Goal: Information Seeking & Learning: Learn about a topic

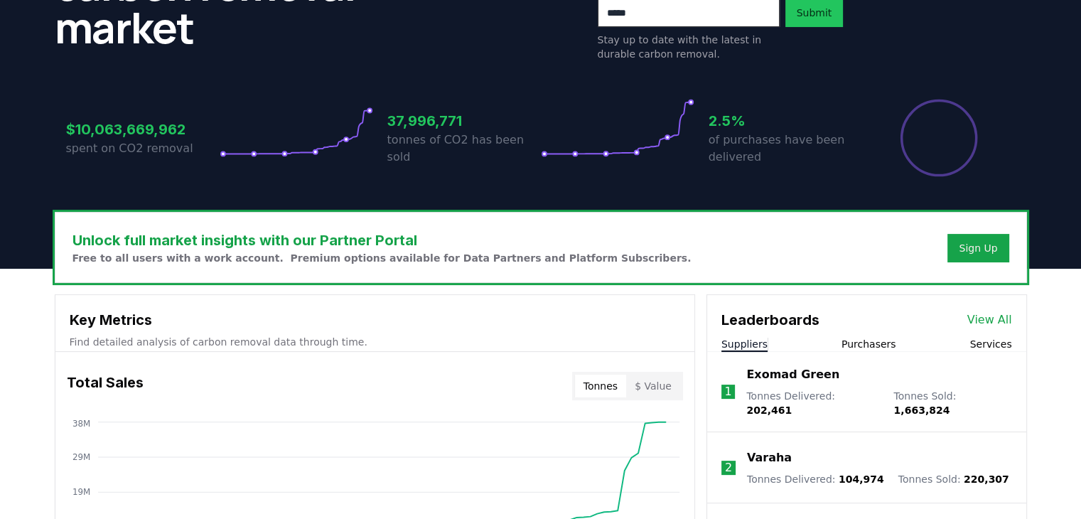
scroll to position [284, 0]
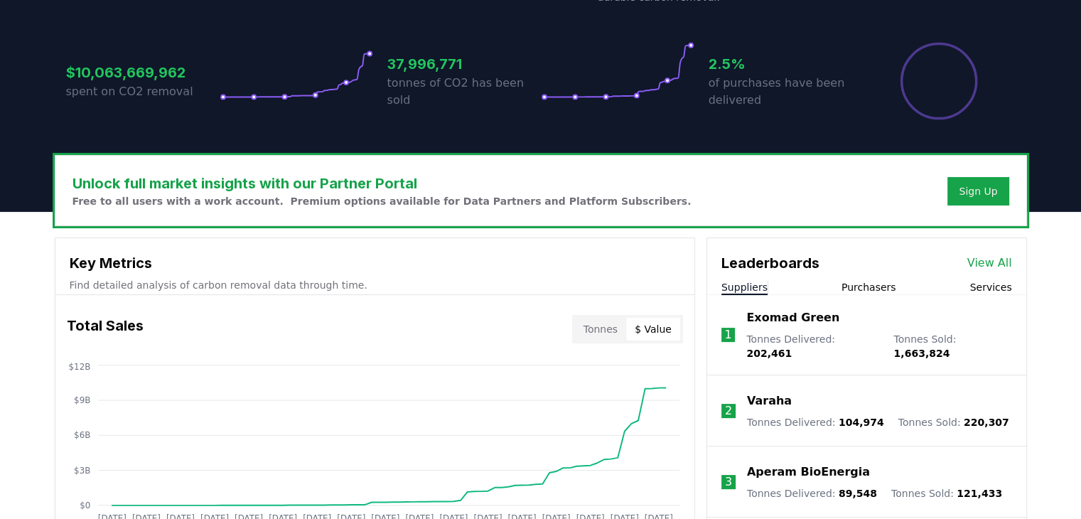
click at [665, 318] on button "$ Value" at bounding box center [653, 329] width 54 height 23
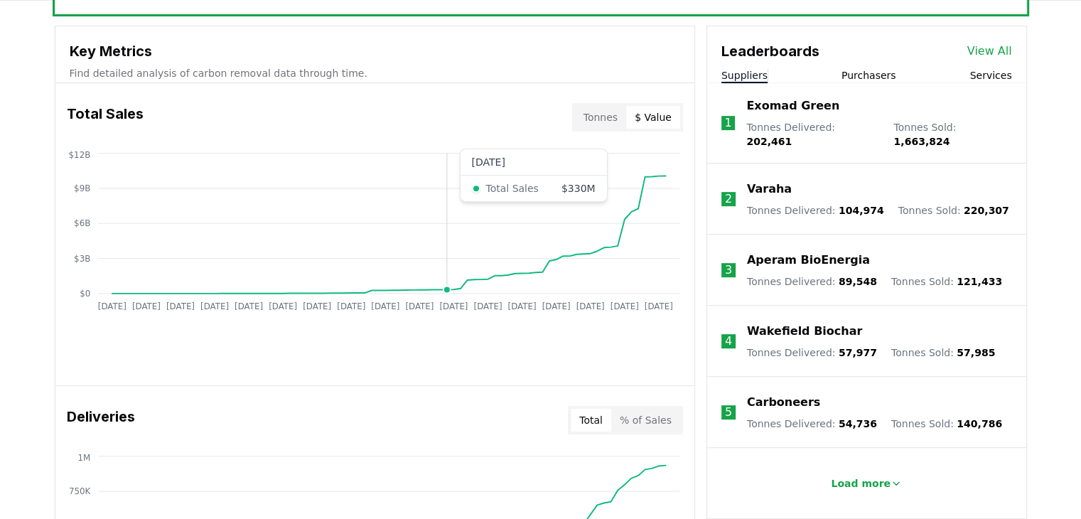
scroll to position [498, 0]
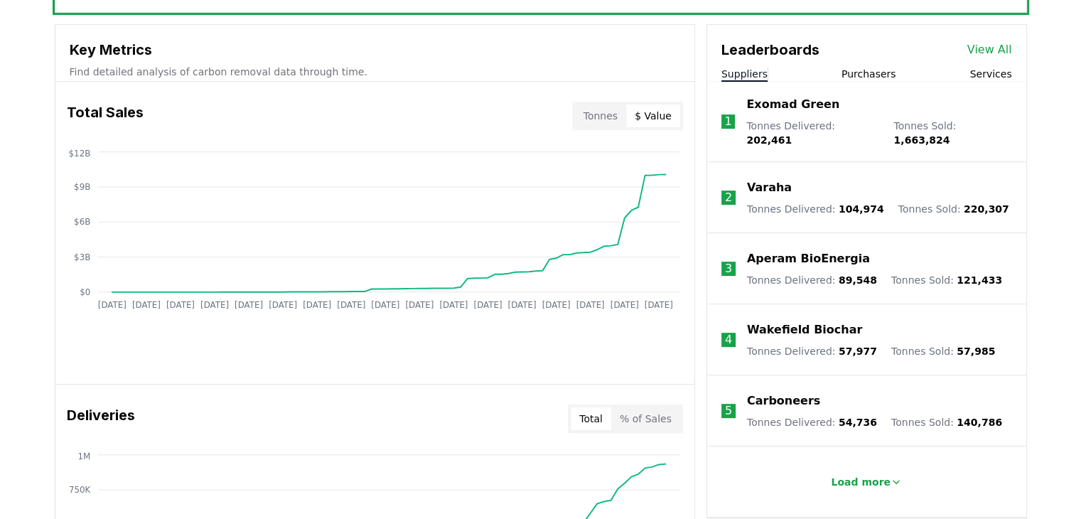
click at [656, 407] on button "% of Sales" at bounding box center [645, 418] width 69 height 23
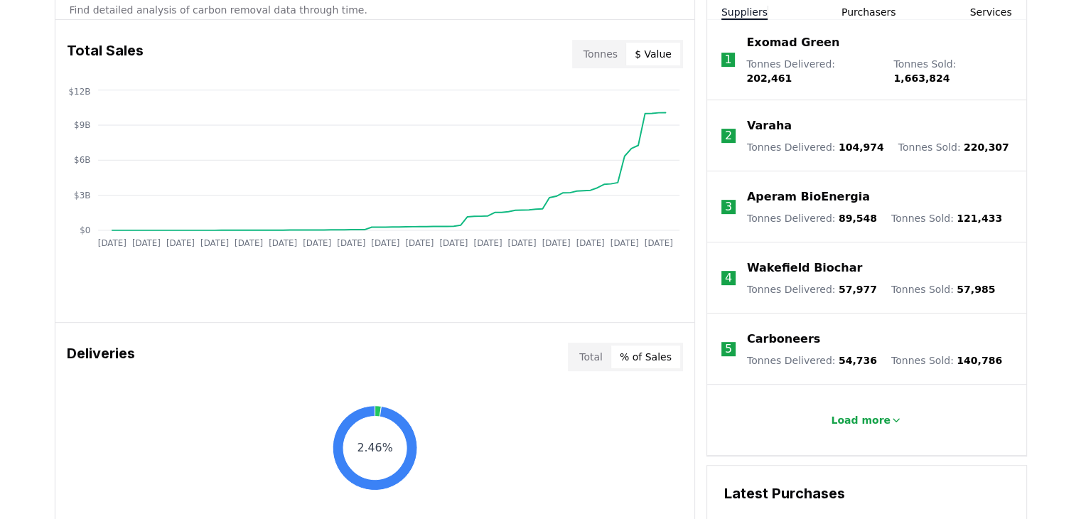
scroll to position [640, 0]
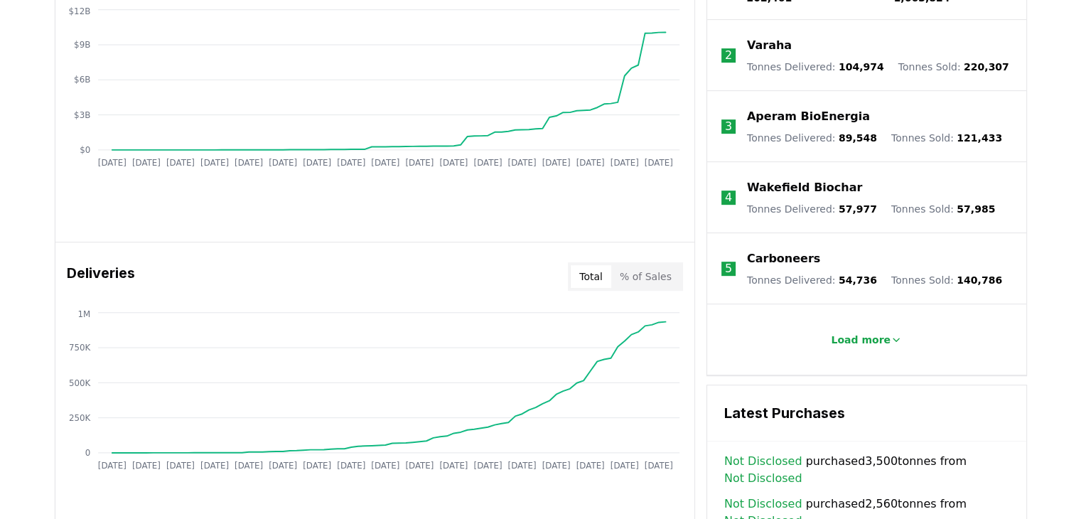
click at [611, 265] on button "Total" at bounding box center [591, 276] width 41 height 23
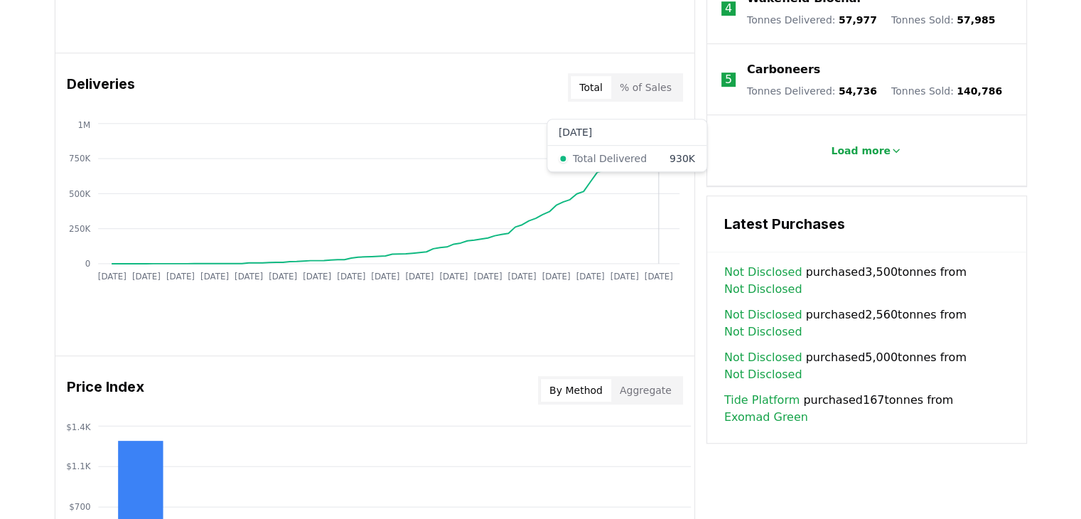
scroll to position [853, 0]
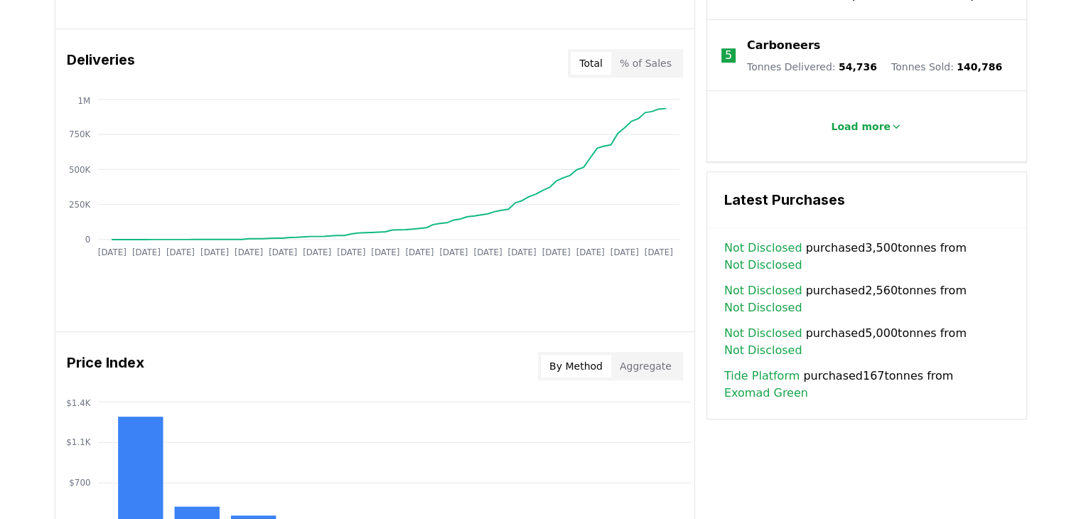
click at [662, 355] on button "Aggregate" at bounding box center [645, 366] width 69 height 23
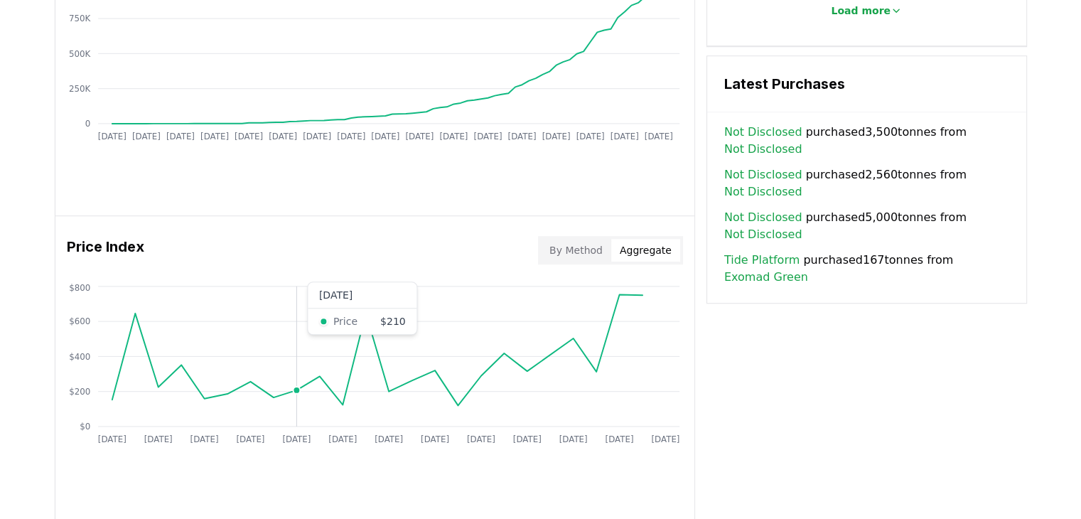
scroll to position [1066, 0]
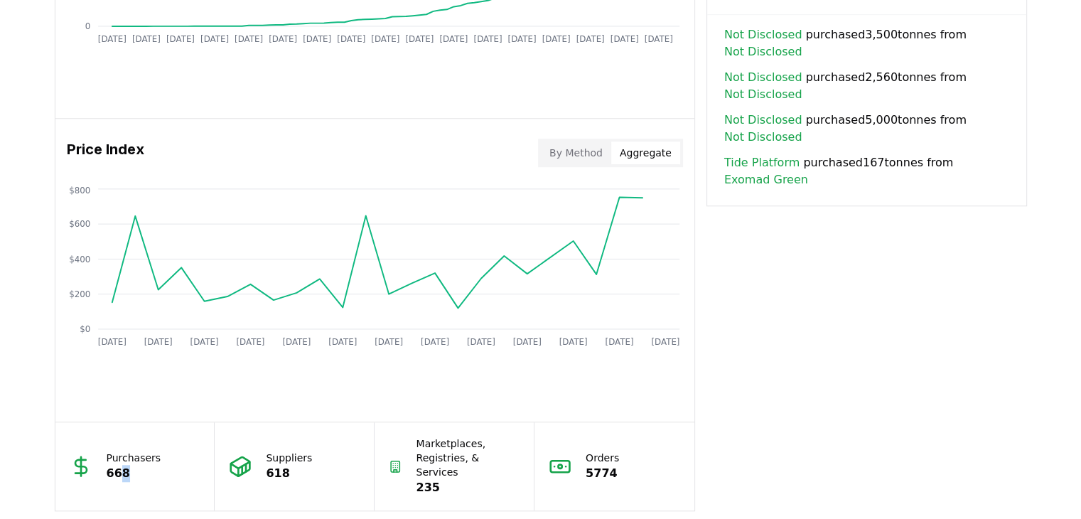
click at [131, 422] on div "Purchasers 668" at bounding box center [135, 466] width 160 height 88
drag, startPoint x: 260, startPoint y: 334, endPoint x: 271, endPoint y: 357, distance: 26.1
click at [271, 422] on div "Suppliers 618" at bounding box center [295, 466] width 160 height 88
click at [347, 422] on div "Suppliers 618" at bounding box center [295, 466] width 160 height 88
drag, startPoint x: 426, startPoint y: 328, endPoint x: 438, endPoint y: 359, distance: 33.3
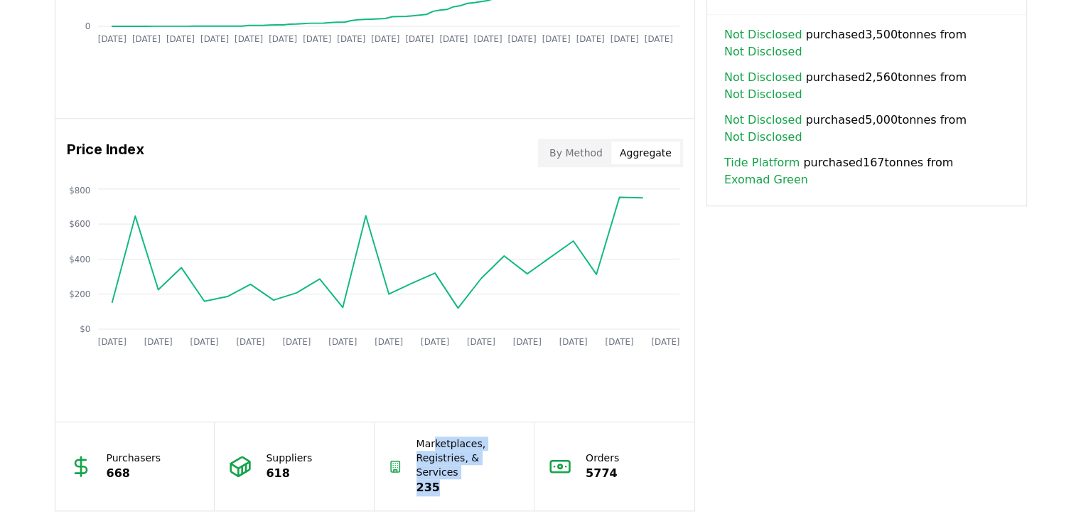
click at [437, 436] on div "Marketplaces, Registries, & Services 235" at bounding box center [468, 466] width 104 height 60
click at [588, 465] on p "5774" at bounding box center [602, 473] width 33 height 17
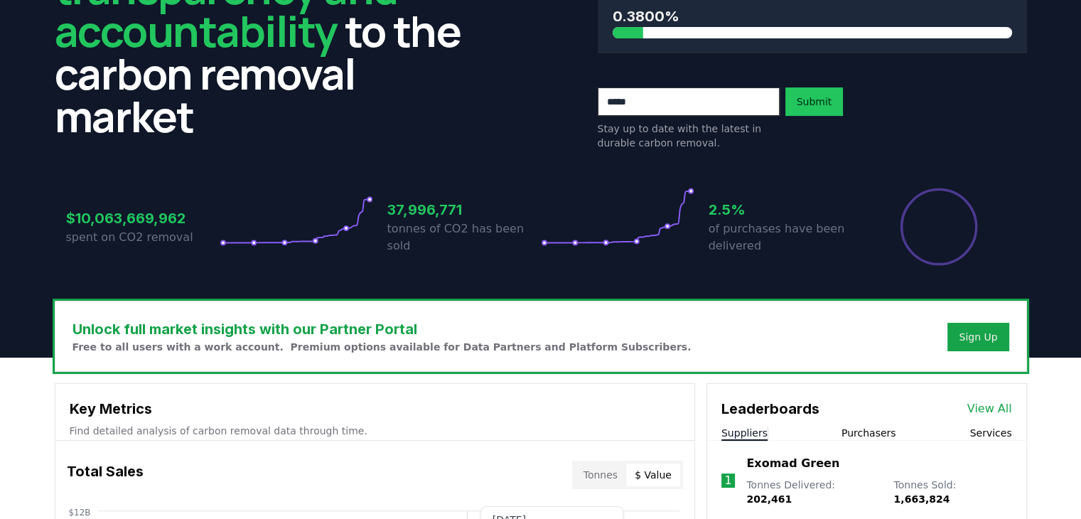
scroll to position [53, 0]
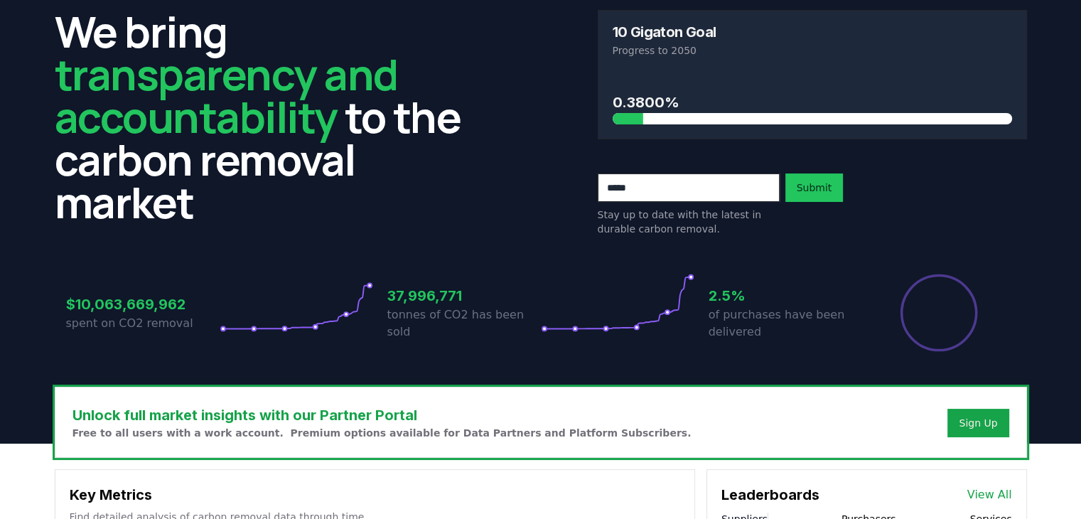
click at [874, 512] on button "Purchasers" at bounding box center [869, 519] width 55 height 14
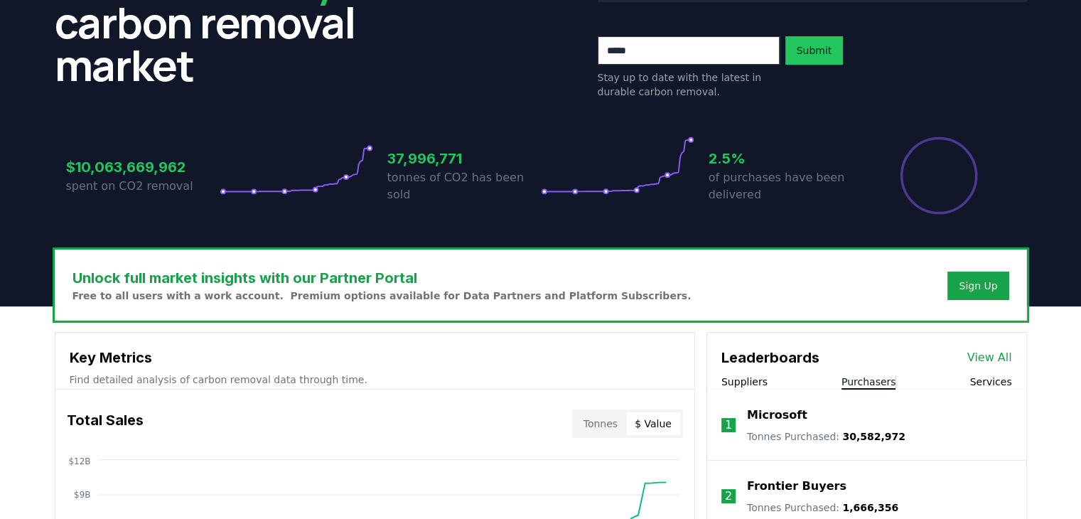
scroll to position [337, 0]
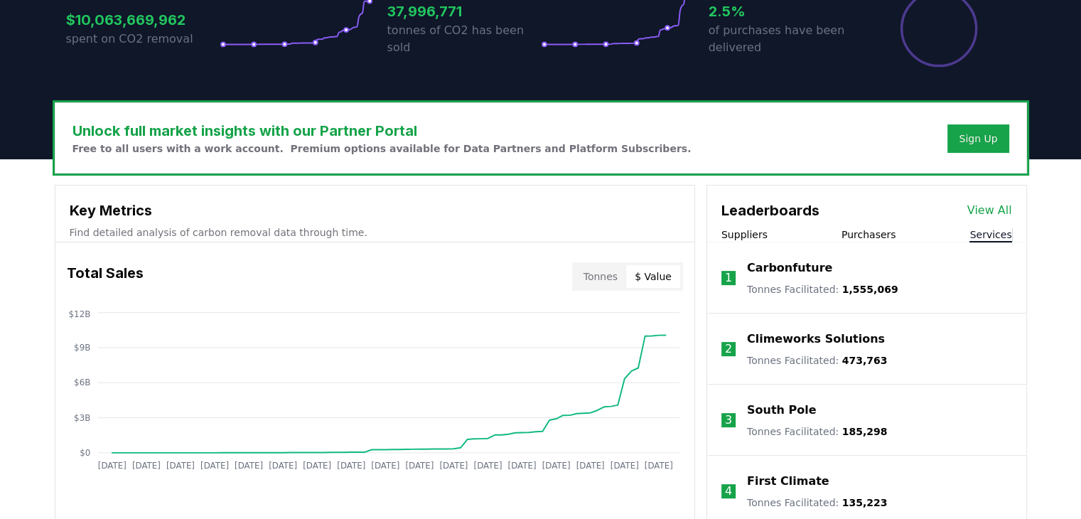
click at [1001, 227] on button "Services" at bounding box center [990, 234] width 42 height 14
drag, startPoint x: 864, startPoint y: 234, endPoint x: 739, endPoint y: 230, distance: 125.2
click at [739, 313] on li "2 Climeworks Solutions Tonnes Facilitated : 473,763" at bounding box center [866, 348] width 319 height 71
drag, startPoint x: 740, startPoint y: 230, endPoint x: 1049, endPoint y: 229, distance: 309.2
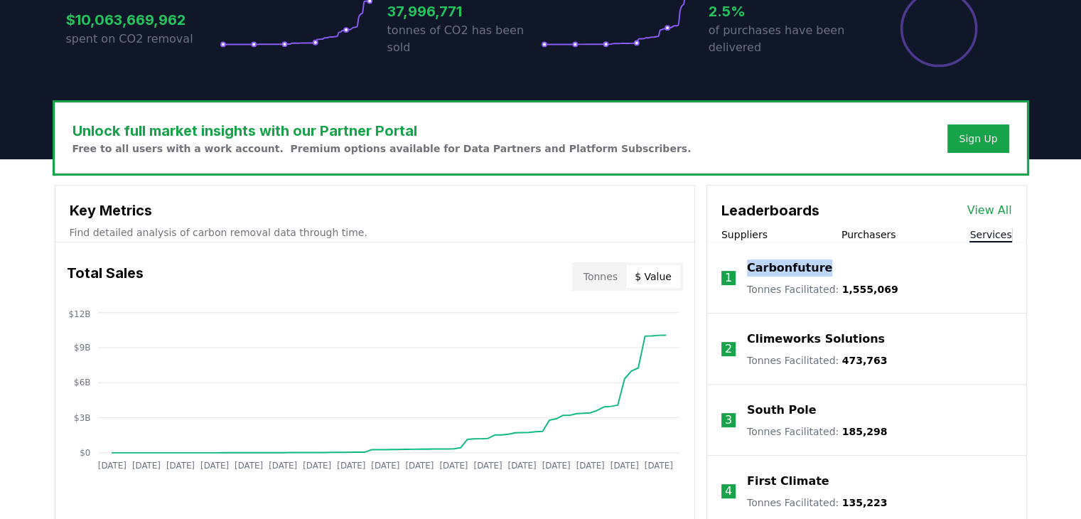
drag, startPoint x: 813, startPoint y: 149, endPoint x: 739, endPoint y: 156, distance: 74.3
click at [747, 259] on div "Carbonfuture" at bounding box center [822, 267] width 151 height 17
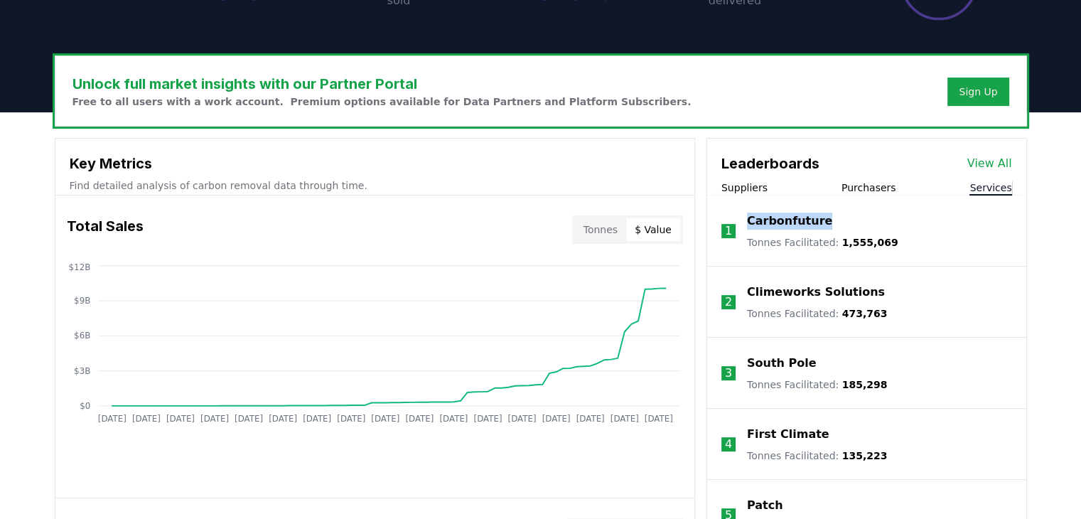
scroll to position [408, 0]
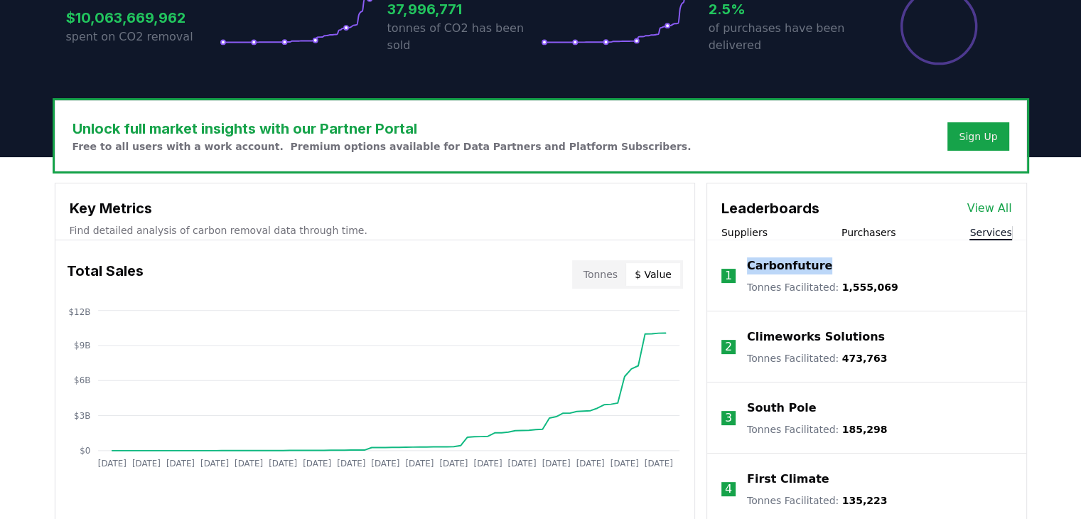
scroll to position [337, 0]
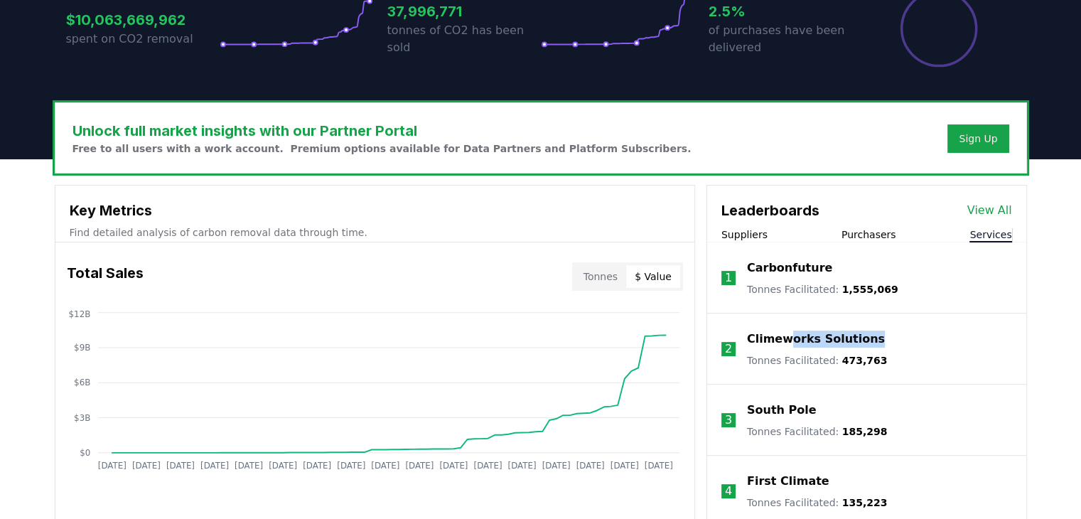
drag, startPoint x: 861, startPoint y: 223, endPoint x: 765, endPoint y: 168, distance: 110.5
click at [776, 313] on li "2 Climeworks Solutions Tonnes Facilitated : 473,763" at bounding box center [866, 348] width 319 height 71
click at [1012, 313] on li "2 Climeworks Solutions Tonnes Facilitated : 473,763" at bounding box center [866, 348] width 319 height 71
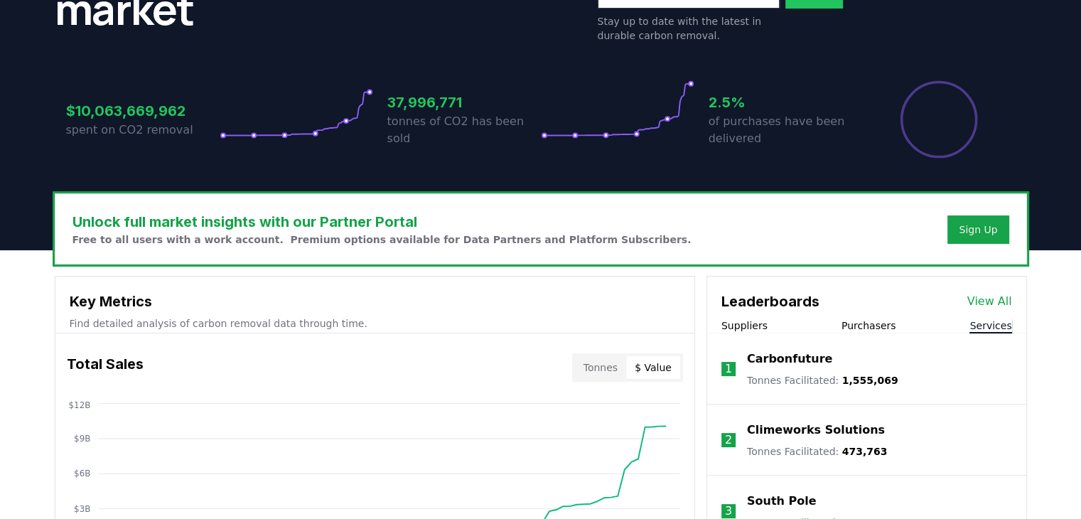
scroll to position [266, 0]
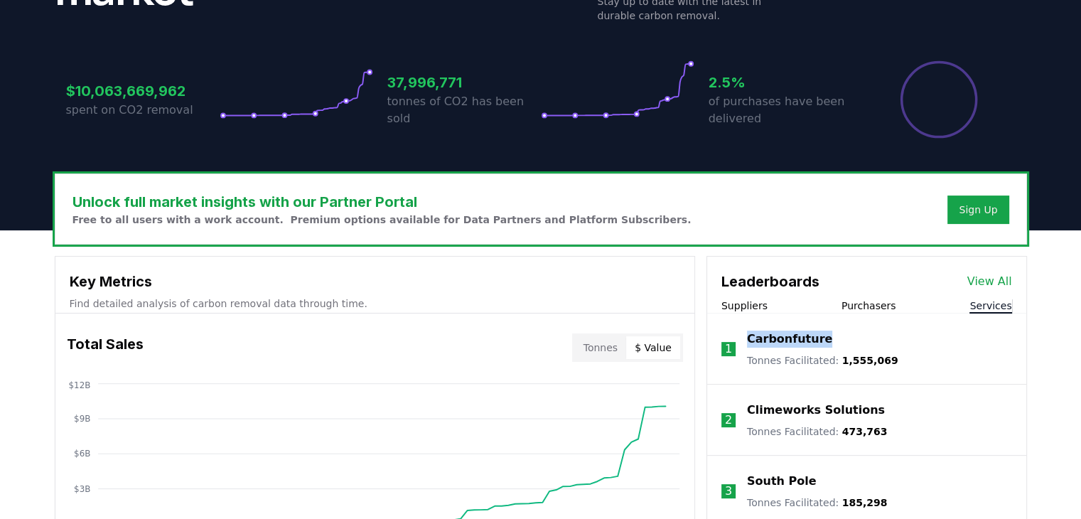
drag, startPoint x: 782, startPoint y: 227, endPoint x: 735, endPoint y: 228, distance: 46.9
click at [735, 313] on li "1 Carbonfuture Tonnes Facilitated : 1,555,069" at bounding box center [866, 348] width 319 height 71
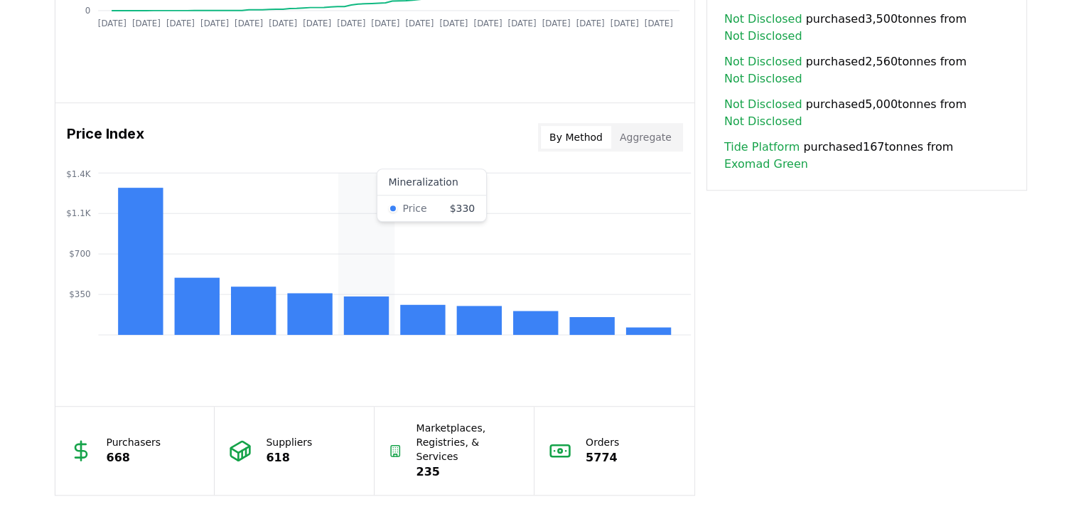
scroll to position [977, 0]
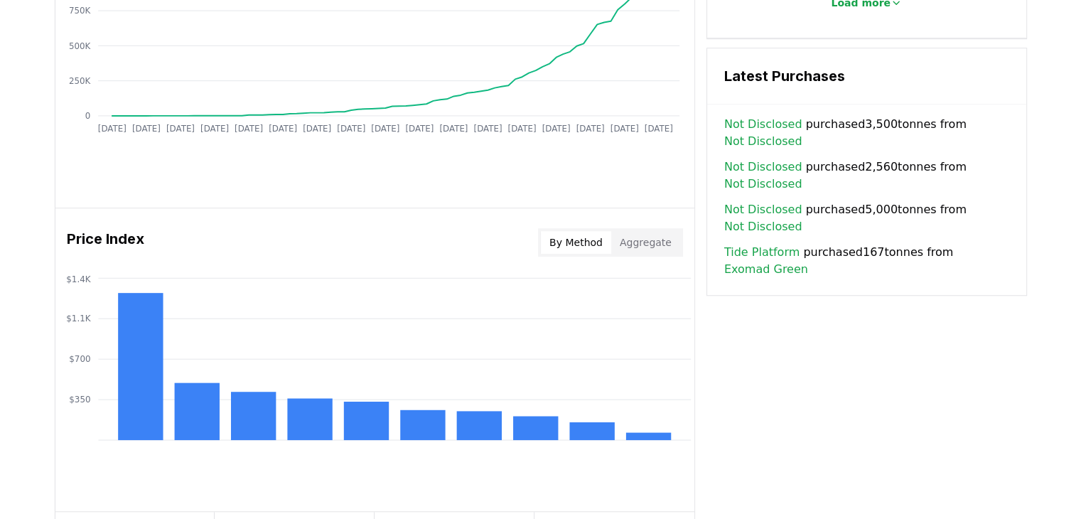
click at [802, 286] on div "Key Metrics Find detailed analysis of carbon removal data through time. Total S…" at bounding box center [541, 72] width 972 height 1055
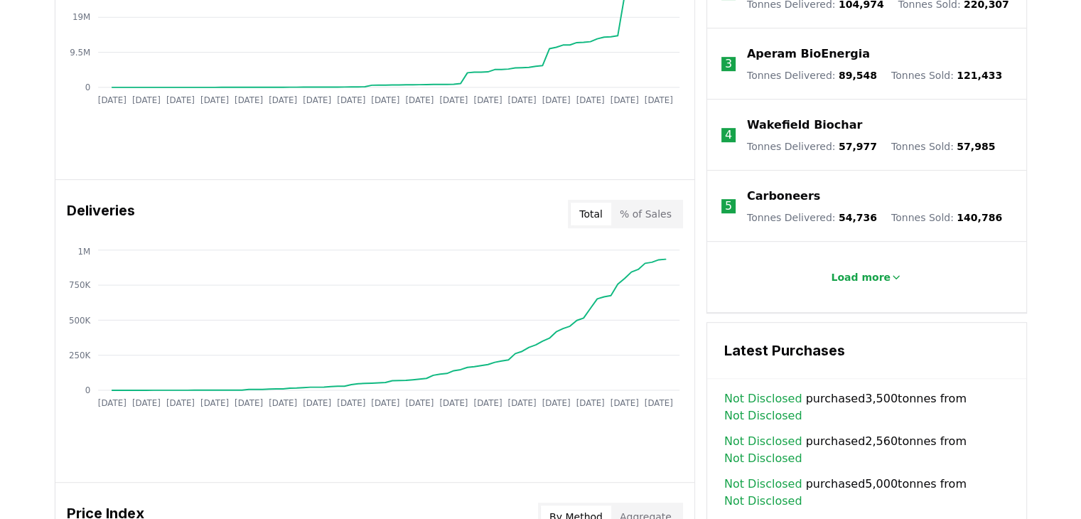
scroll to position [692, 0]
